Goal: Information Seeking & Learning: Learn about a topic

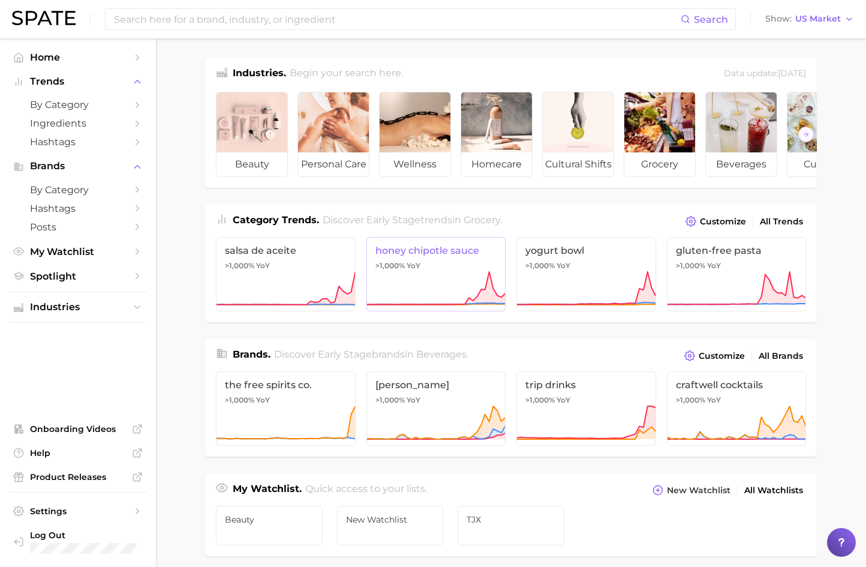
click at [468, 291] on icon at bounding box center [437, 289] width 140 height 36
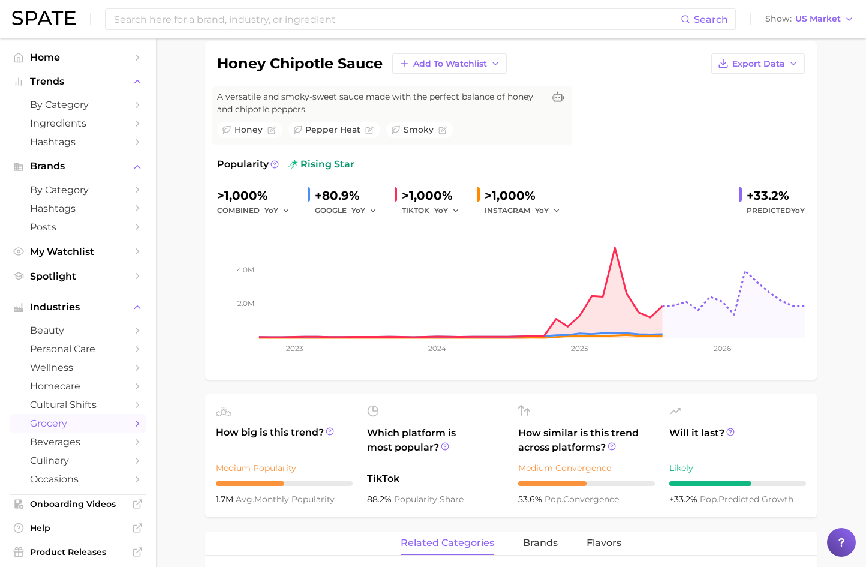
scroll to position [44, 0]
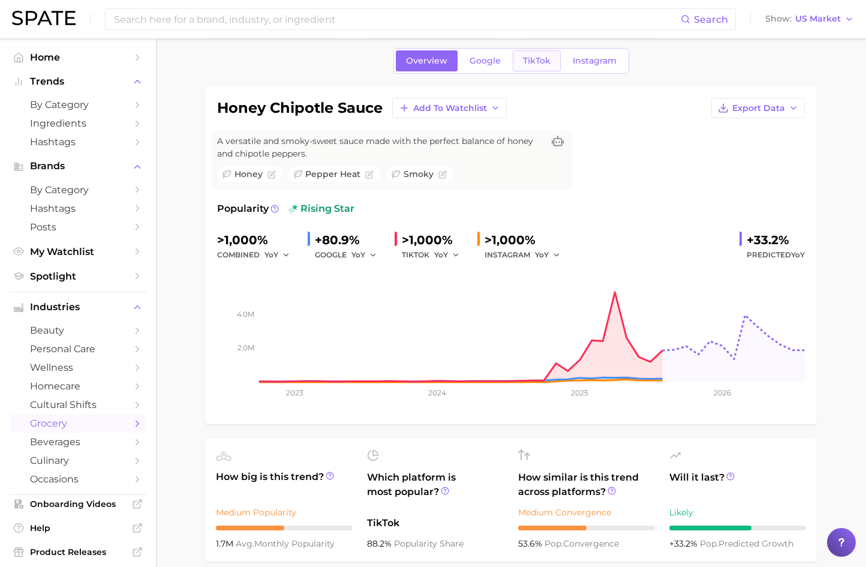
click at [524, 62] on span "TikTok" at bounding box center [537, 61] width 28 height 10
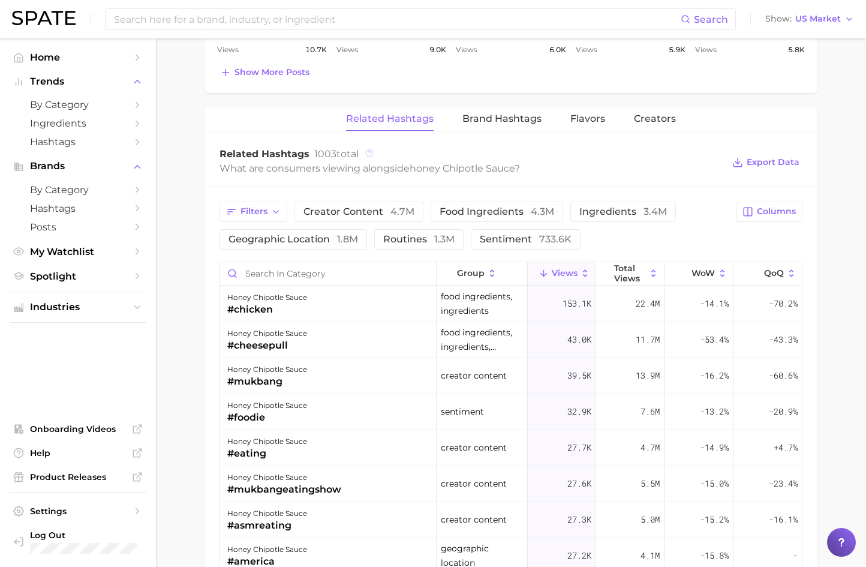
click at [373, 154] on circle at bounding box center [369, 152] width 7 height 7
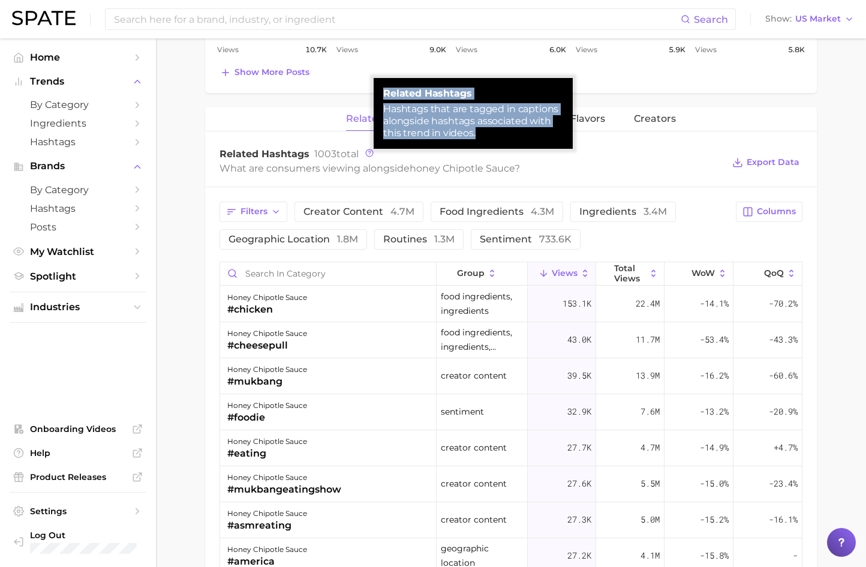
drag, startPoint x: 484, startPoint y: 136, endPoint x: 375, endPoint y: 94, distance: 117.0
click at [375, 94] on div "related hashtags Hashtags that are tagged in captions alongside hashtags associ…" at bounding box center [473, 113] width 199 height 71
copy div "related hashtags Hashtags that are tagged in captions alongside hashtags associ…"
